Goal: Find specific page/section: Find specific page/section

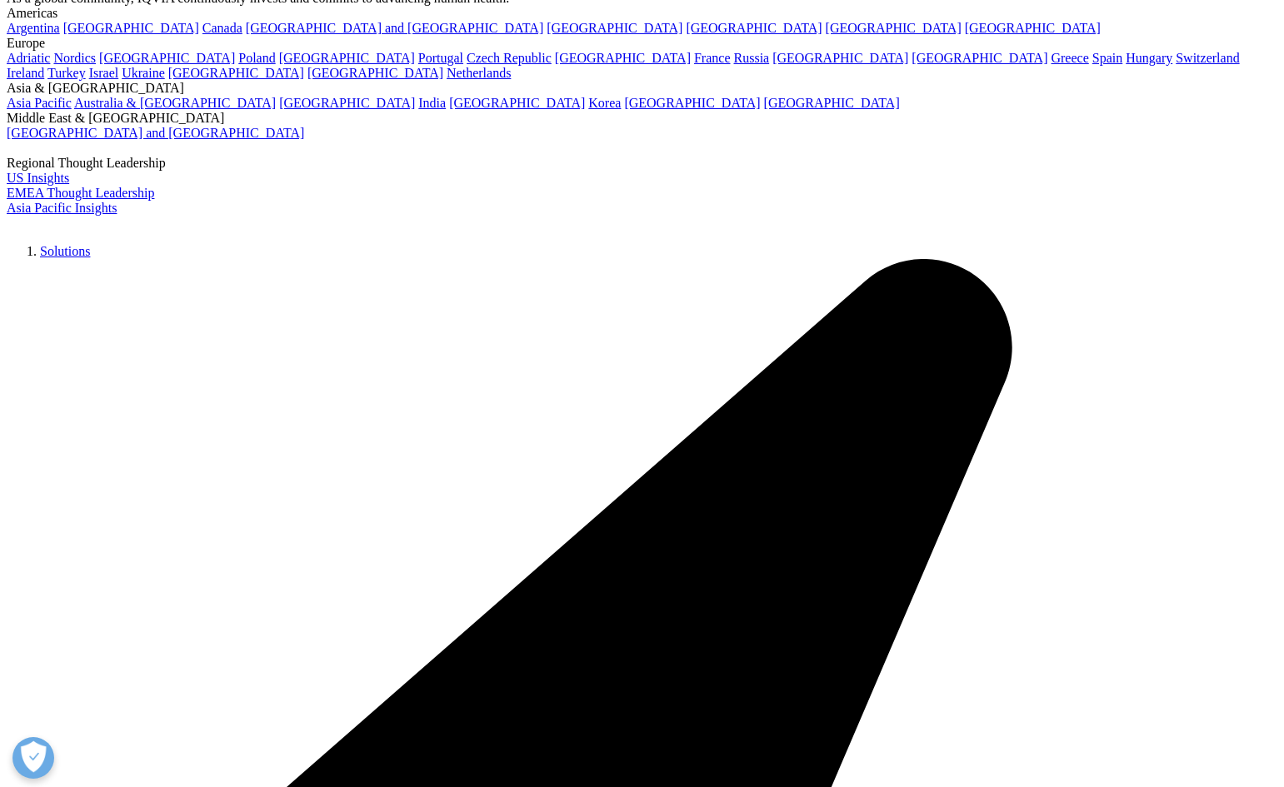
scroll to position [147, 0]
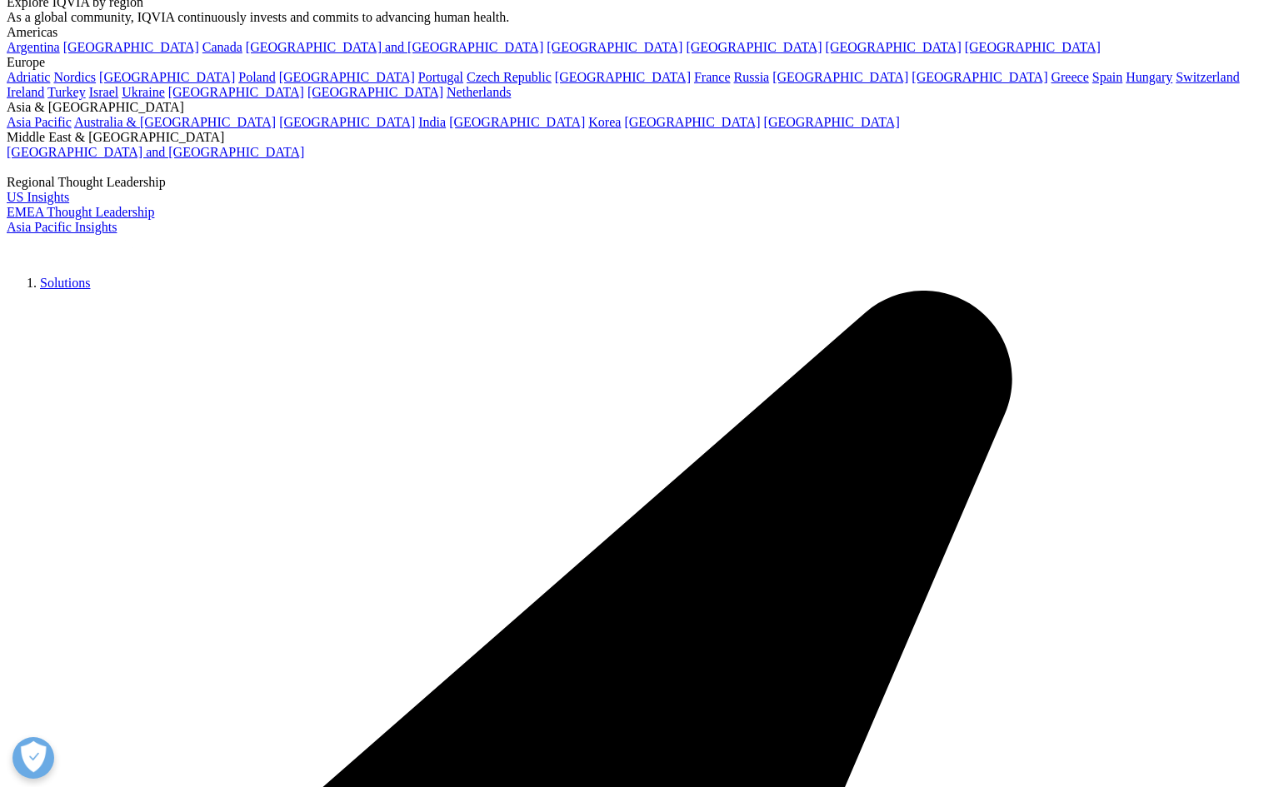
scroll to position [0, 0]
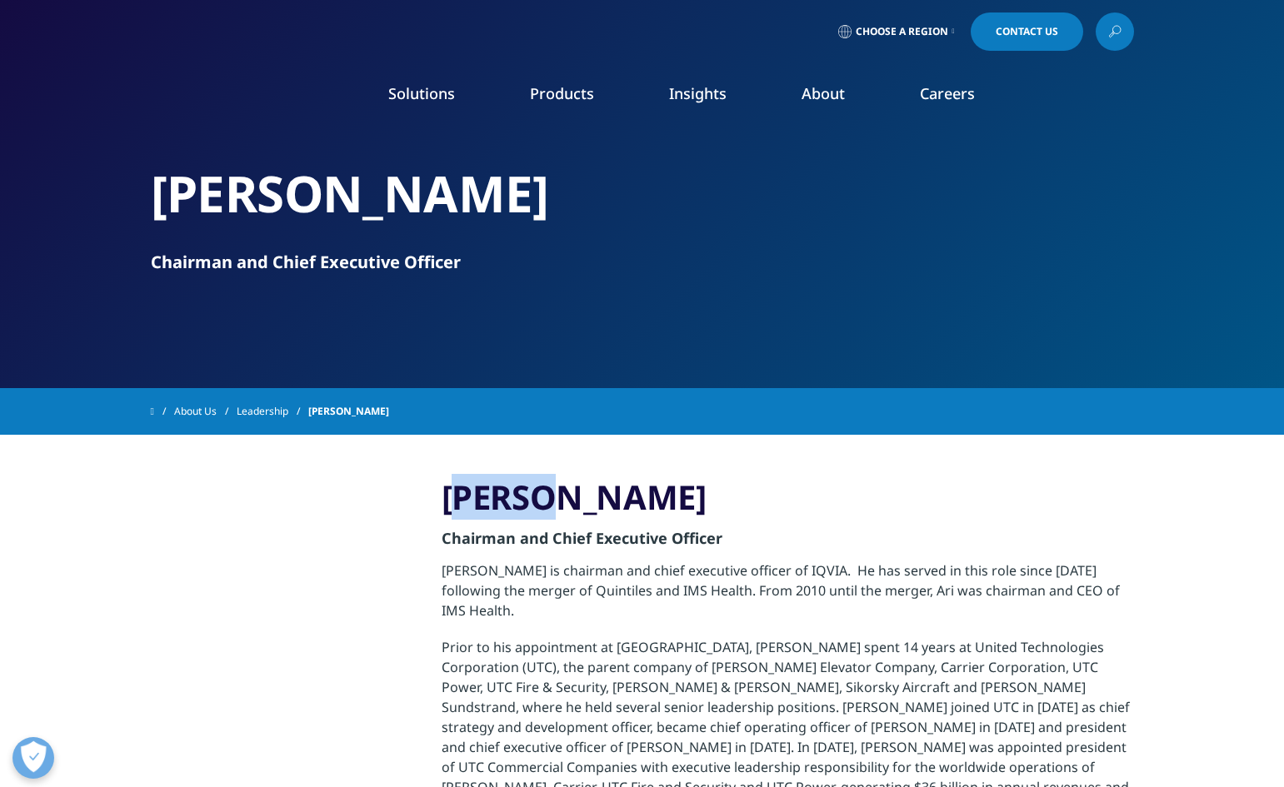
drag, startPoint x: 488, startPoint y: 502, endPoint x: 471, endPoint y: 503, distance: 17.5
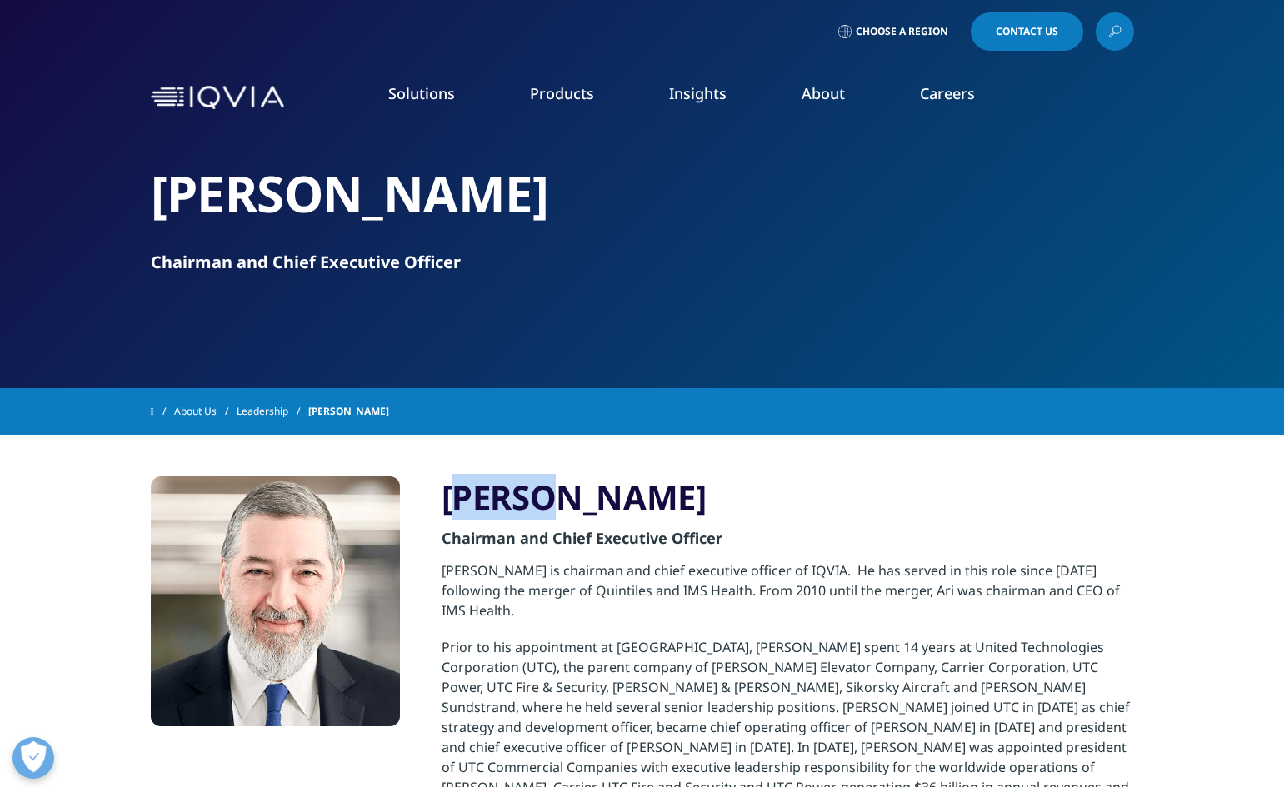
click at [470, 503] on h3 "[PERSON_NAME]" at bounding box center [788, 498] width 692 height 42
click at [452, 501] on h3 "[PERSON_NAME]" at bounding box center [788, 498] width 692 height 42
drag, startPoint x: 450, startPoint y: 502, endPoint x: 617, endPoint y: 496, distance: 167.6
click at [617, 496] on h3 "[PERSON_NAME]" at bounding box center [788, 498] width 692 height 42
copy h3 "[PERSON_NAME]"
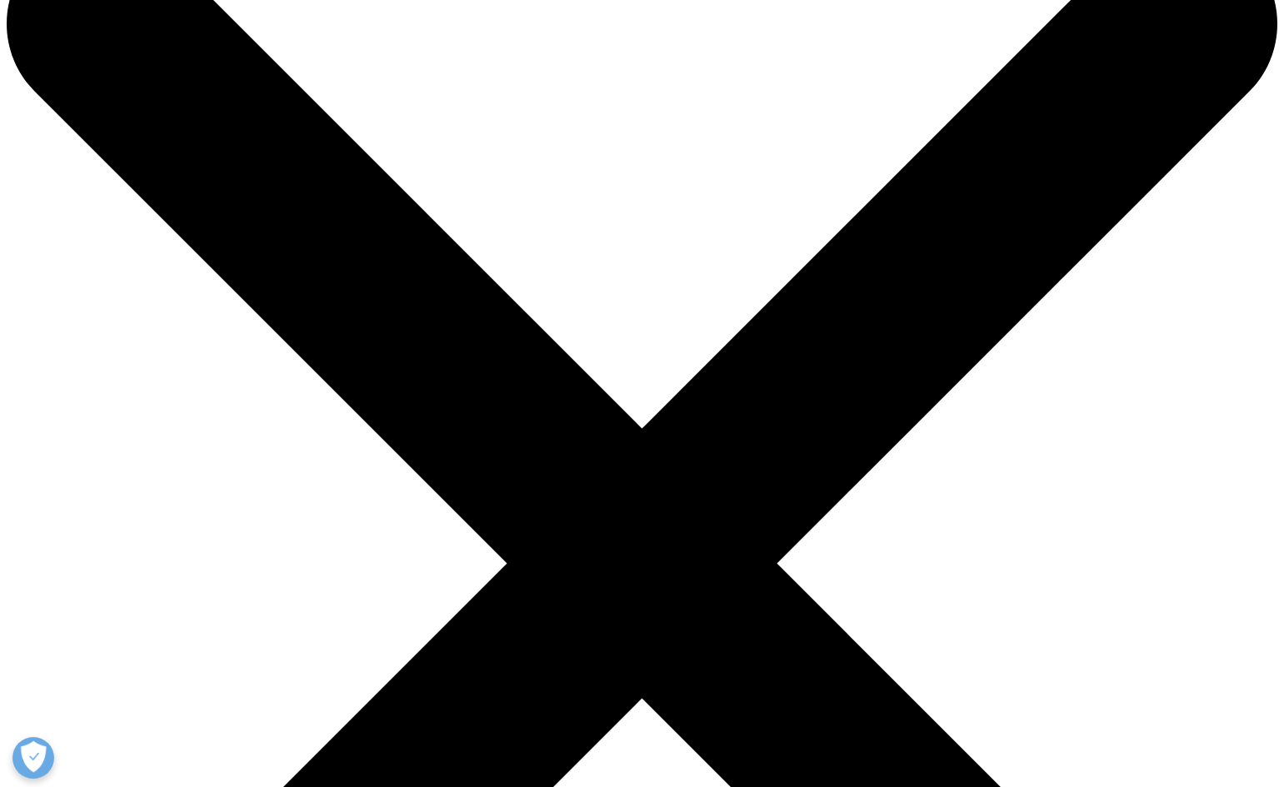
scroll to position [101, 0]
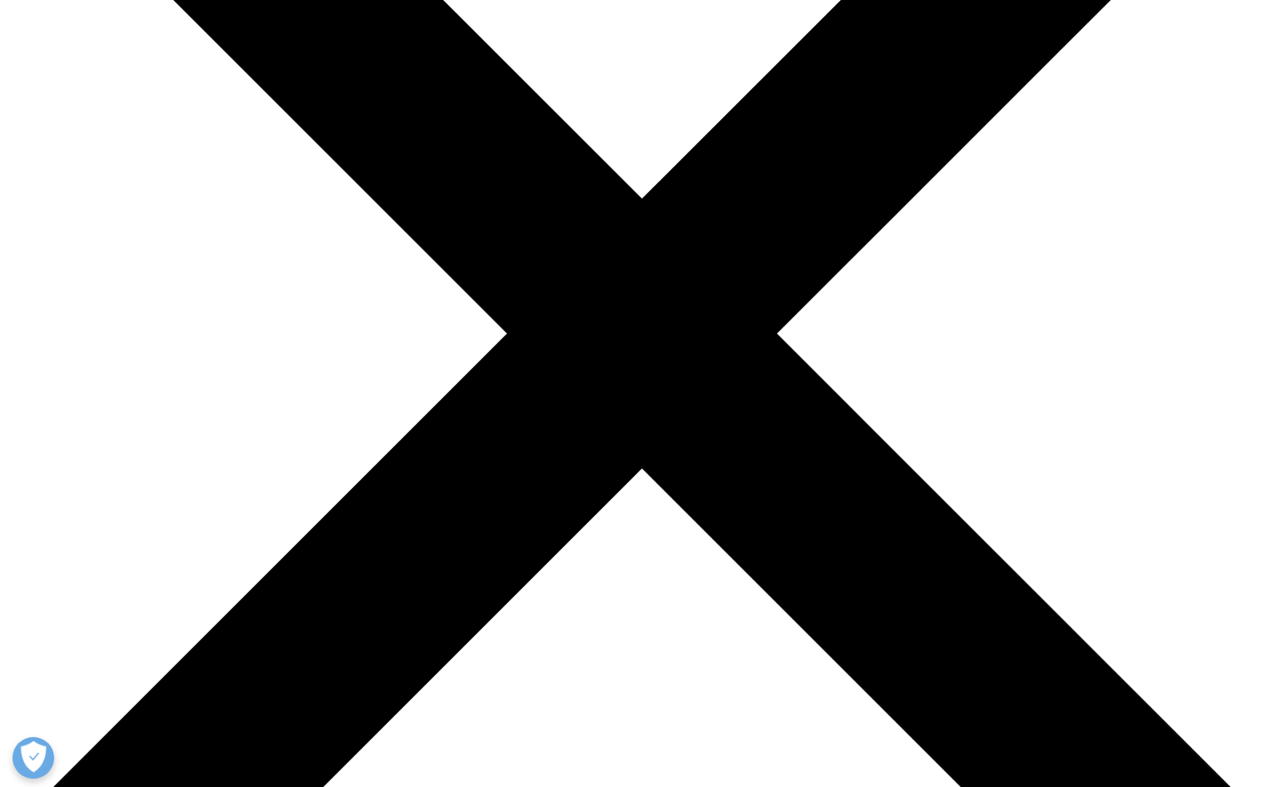
scroll to position [331, 0]
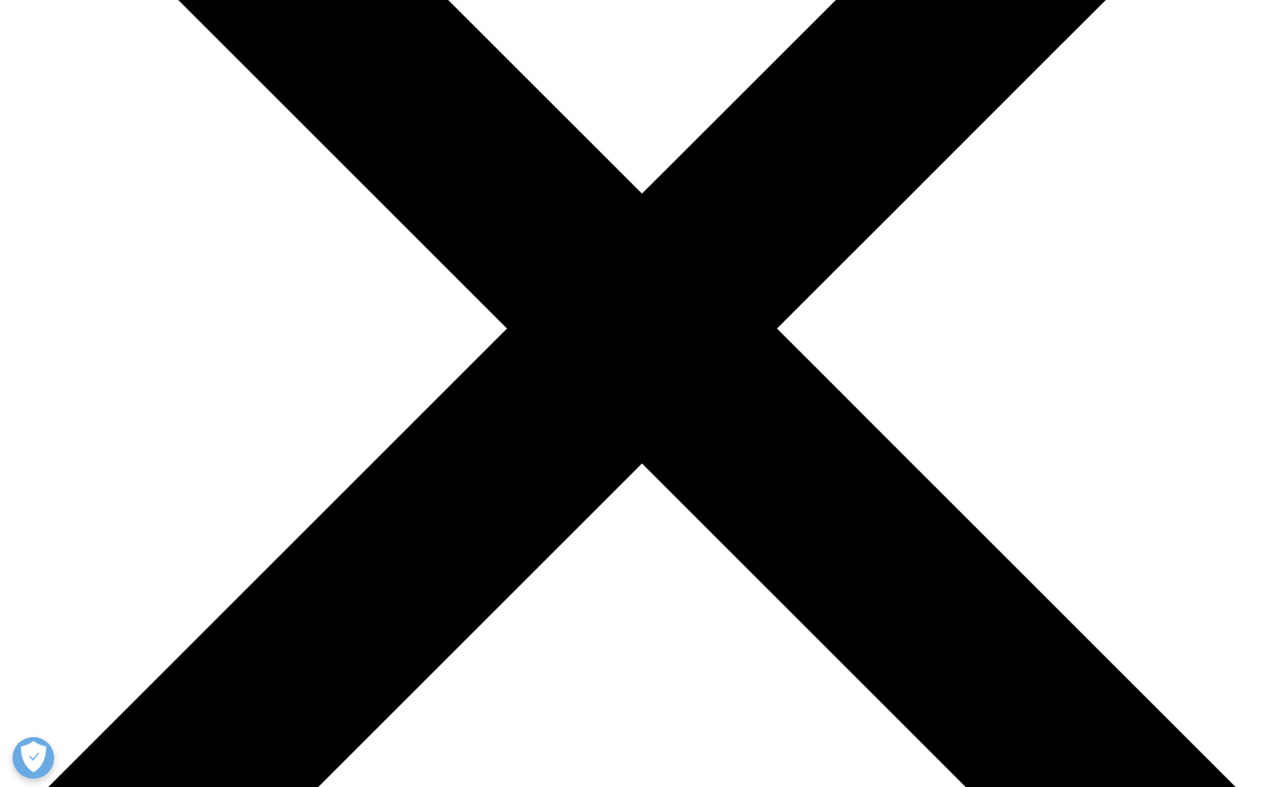
drag, startPoint x: 482, startPoint y: 154, endPoint x: 416, endPoint y: 155, distance: 65.8
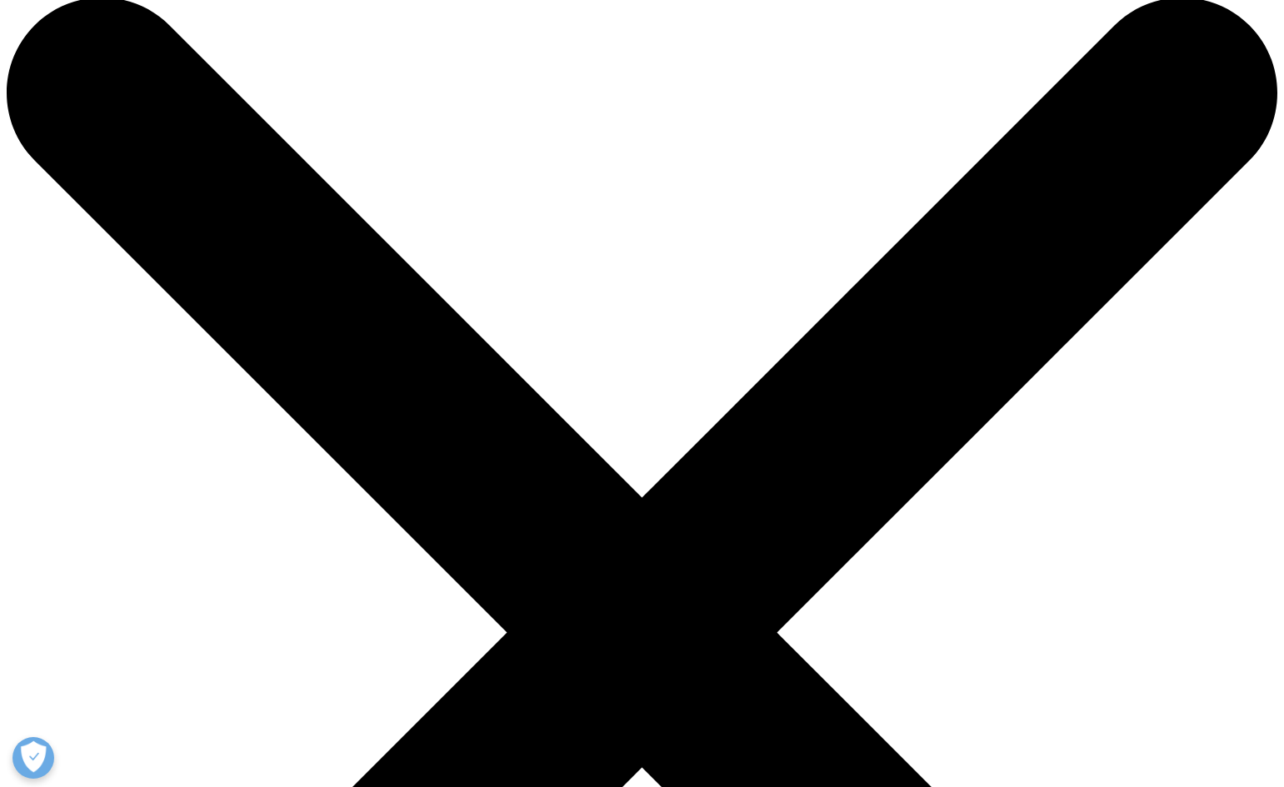
scroll to position [0, 0]
